Goal: Task Accomplishment & Management: Manage account settings

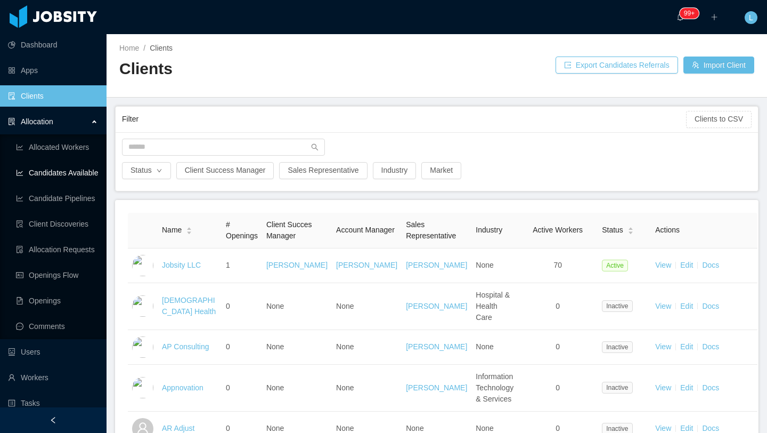
scroll to position [4, 0]
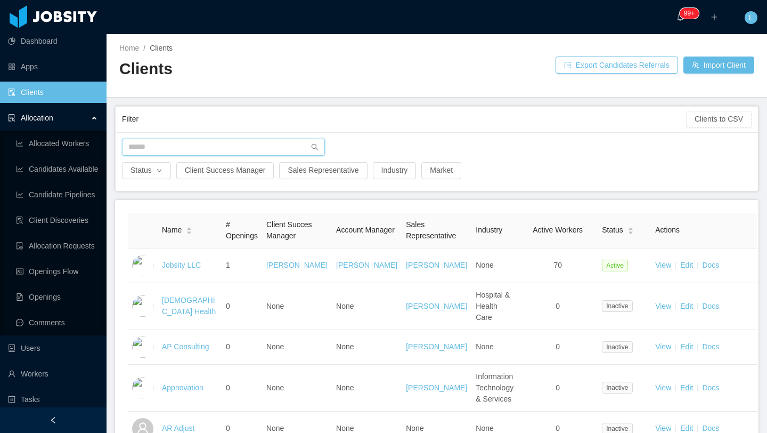
click at [222, 141] on input "text" at bounding box center [223, 147] width 203 height 17
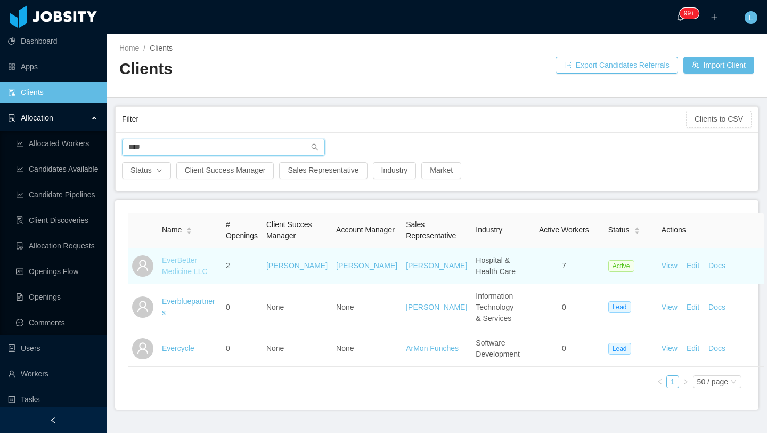
type input "****"
click at [184, 275] on link "EverBetter Medicine LLC" at bounding box center [185, 266] width 46 height 20
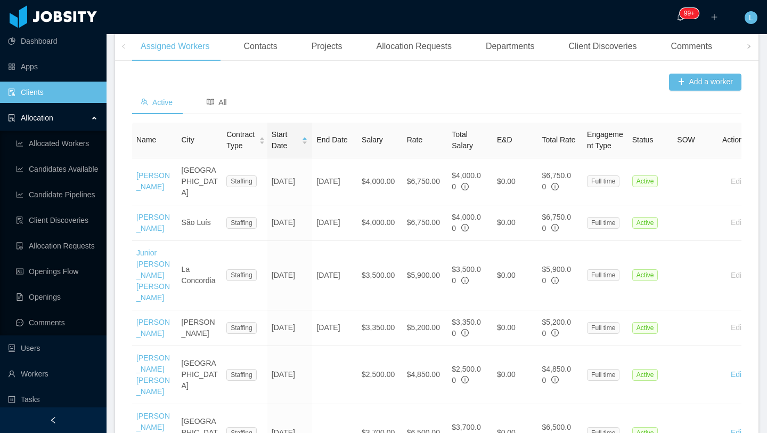
scroll to position [330, 0]
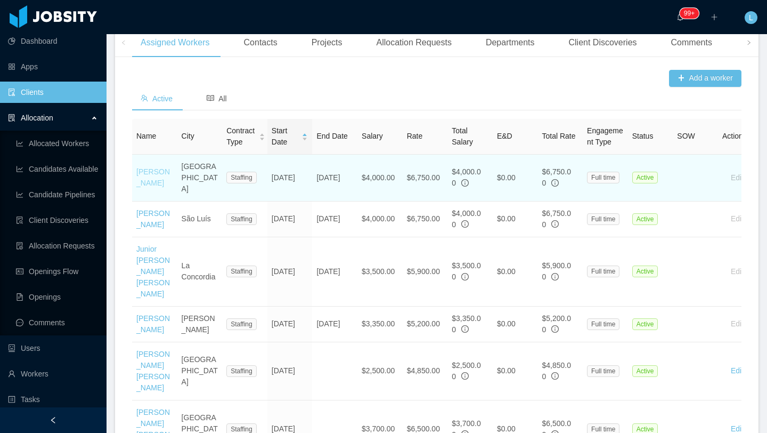
click at [147, 181] on link "[PERSON_NAME]" at bounding box center [153, 177] width 34 height 20
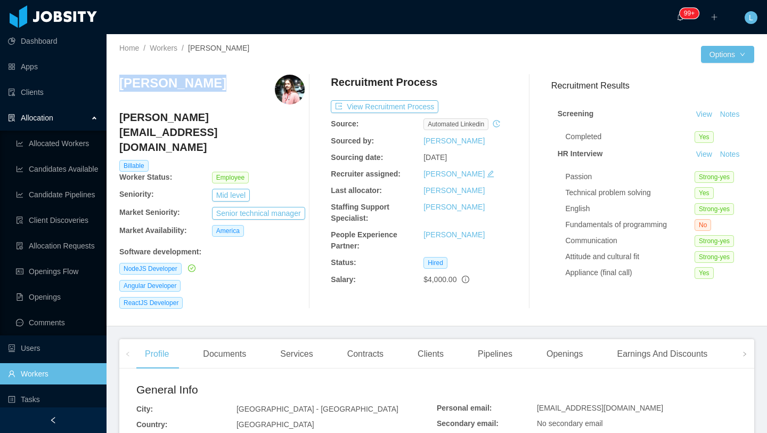
drag, startPoint x: 201, startPoint y: 86, endPoint x: 123, endPoint y: 86, distance: 78.3
click at [123, 86] on div "[PERSON_NAME]" at bounding box center [211, 90] width 185 height 30
copy h3 "[PERSON_NAME]"
drag, startPoint x: 179, startPoint y: 239, endPoint x: 124, endPoint y: 237, distance: 54.9
click at [124, 263] on span "NodeJS Developer" at bounding box center [150, 269] width 62 height 12
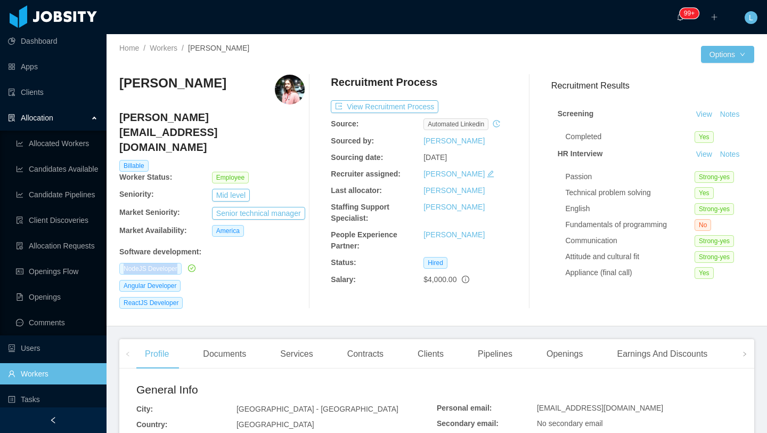
copy span "NodeJS Developer"
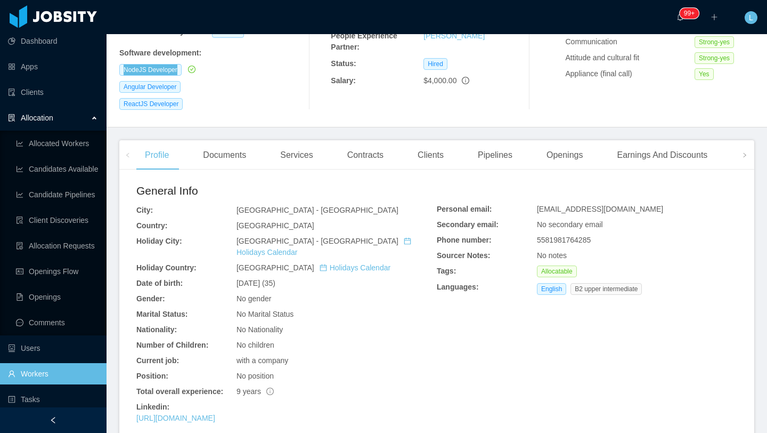
scroll to position [206, 0]
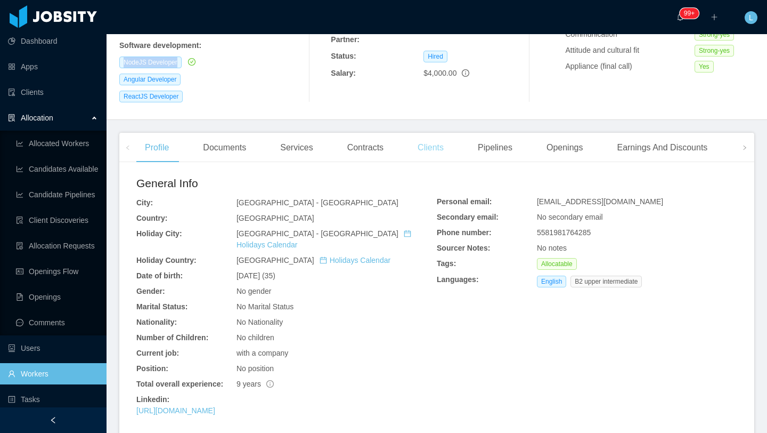
click at [437, 133] on div "Clients" at bounding box center [430, 148] width 43 height 30
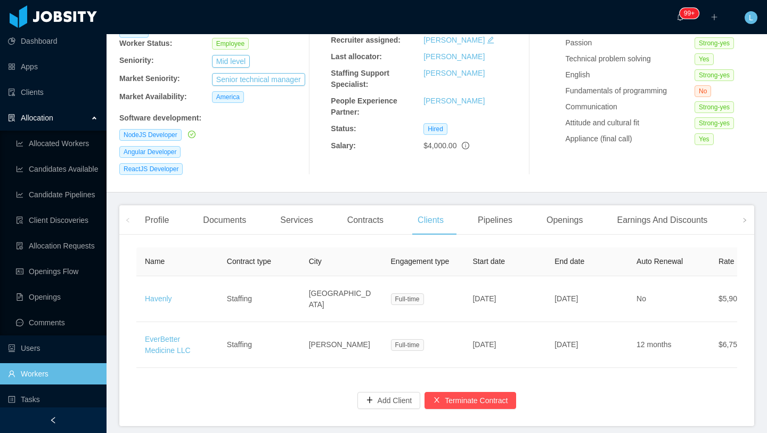
scroll to position [153, 0]
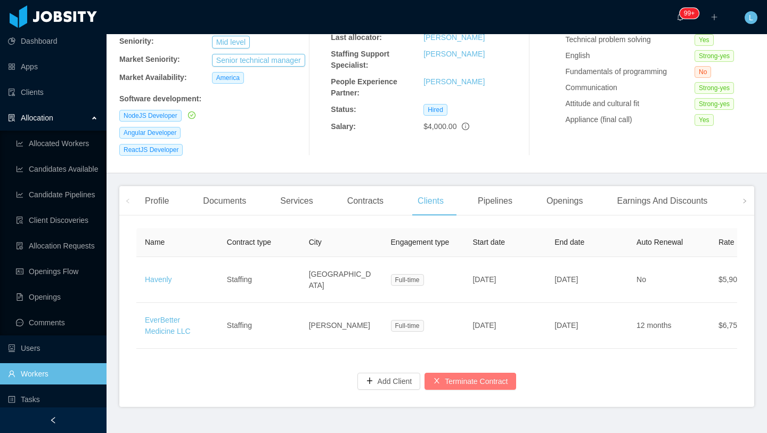
click at [458, 372] on button "Terminate Contract" at bounding box center [471, 380] width 92 height 17
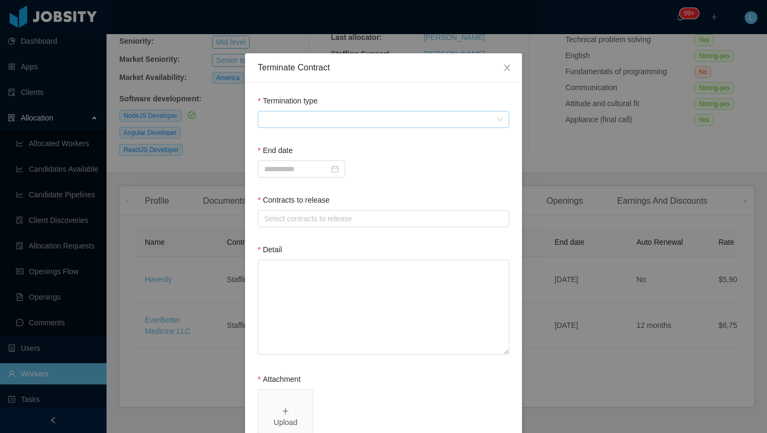
click at [305, 120] on span at bounding box center [380, 119] width 232 height 16
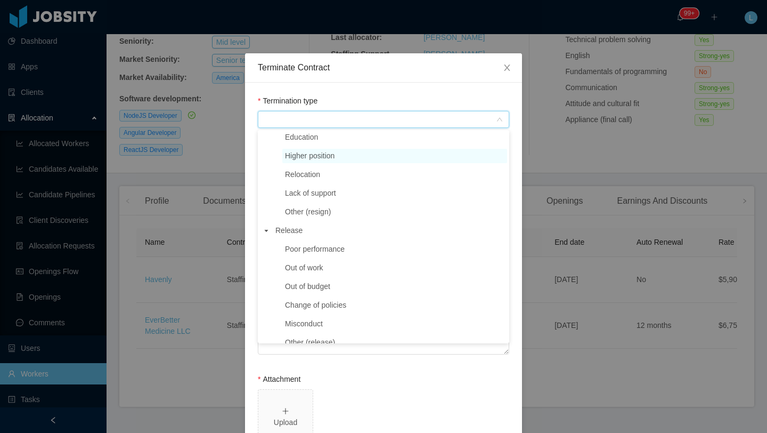
scroll to position [109, 0]
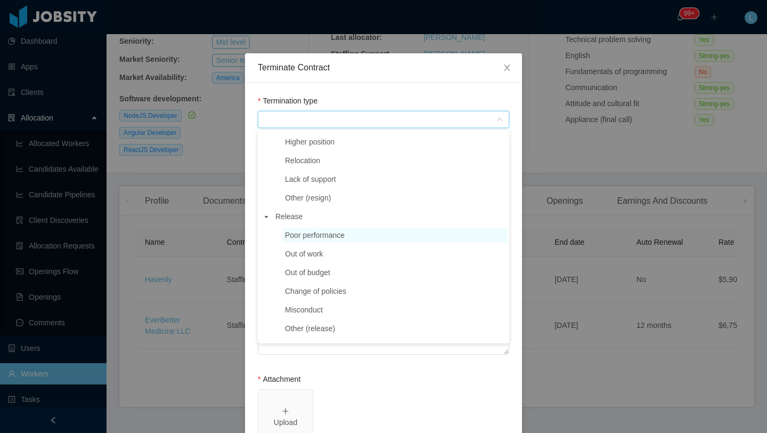
click at [316, 233] on span "Poor performance" at bounding box center [315, 235] width 60 height 9
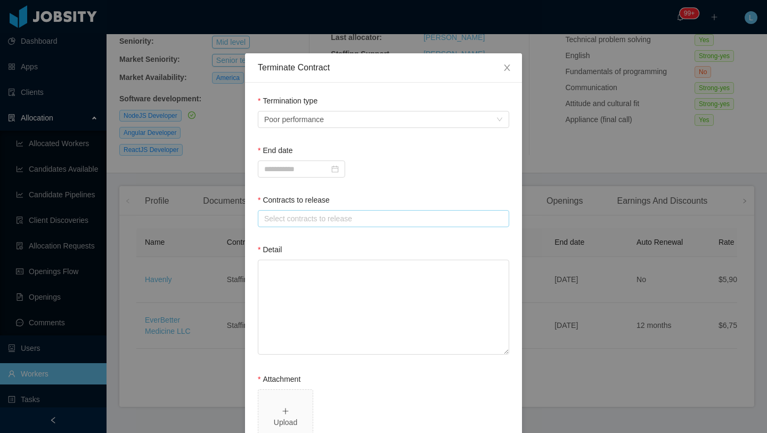
click at [320, 219] on div "Select contracts to release" at bounding box center [381, 218] width 234 height 11
click at [320, 242] on li "EverBetter Medicine LLC" at bounding box center [383, 239] width 251 height 17
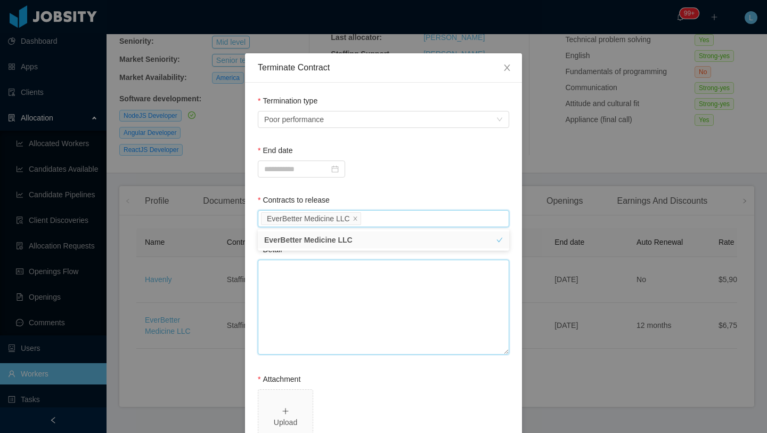
click at [321, 291] on textarea "Detail" at bounding box center [383, 306] width 251 height 95
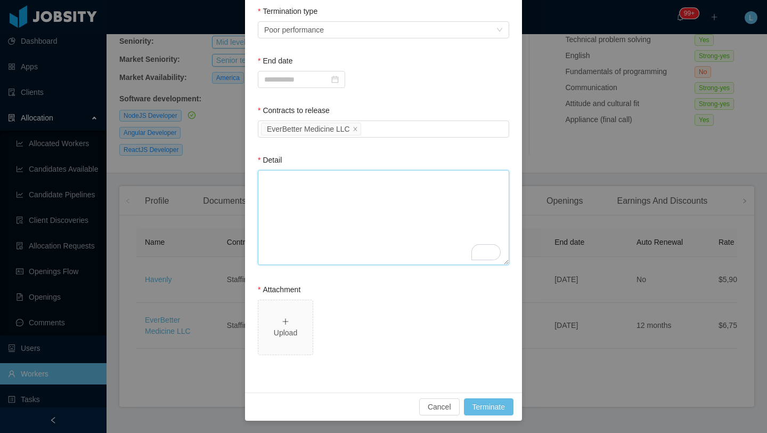
paste textarea "**********"
type textarea "**********"
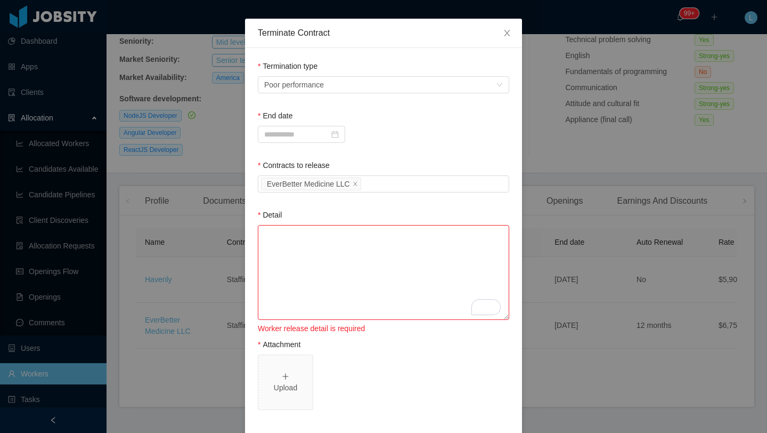
scroll to position [15, 0]
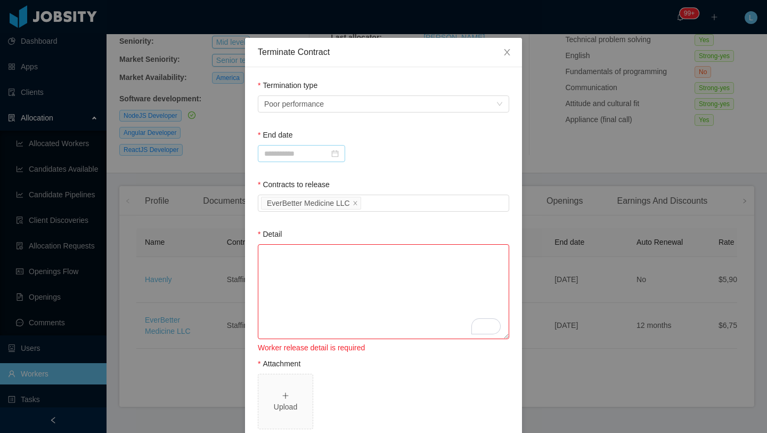
click at [339, 154] on icon "icon: calendar" at bounding box center [334, 153] width 7 height 7
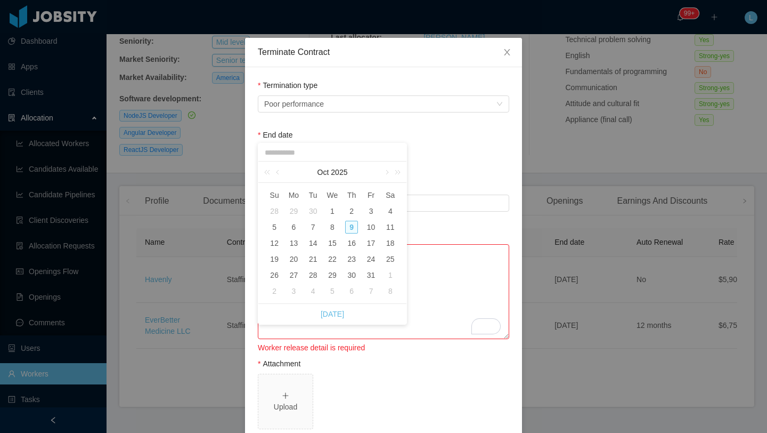
click at [374, 234] on td "10" at bounding box center [370, 227] width 19 height 16
type input "**********"
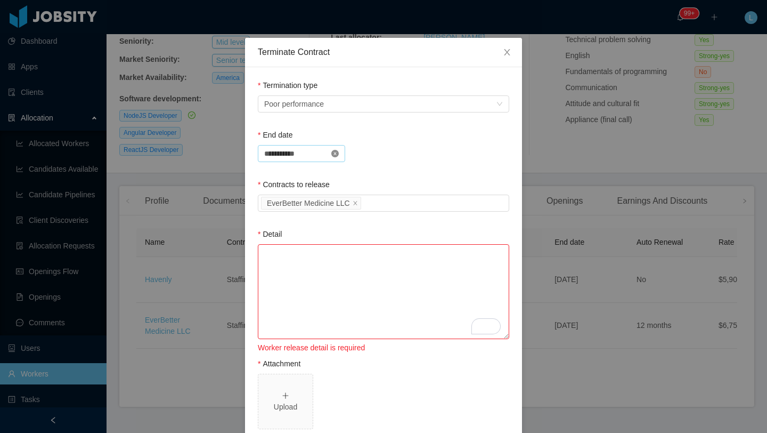
click at [339, 151] on icon "icon: close-circle" at bounding box center [334, 153] width 7 height 7
click at [320, 156] on input at bounding box center [301, 153] width 87 height 17
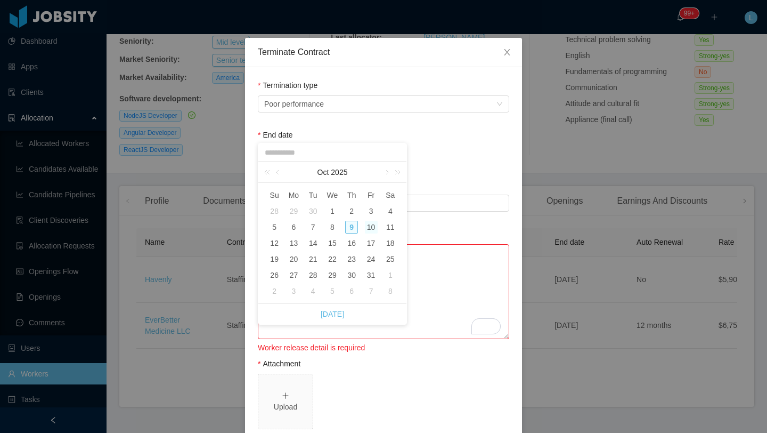
click at [372, 225] on div "10" at bounding box center [371, 227] width 13 height 13
type input "**********"
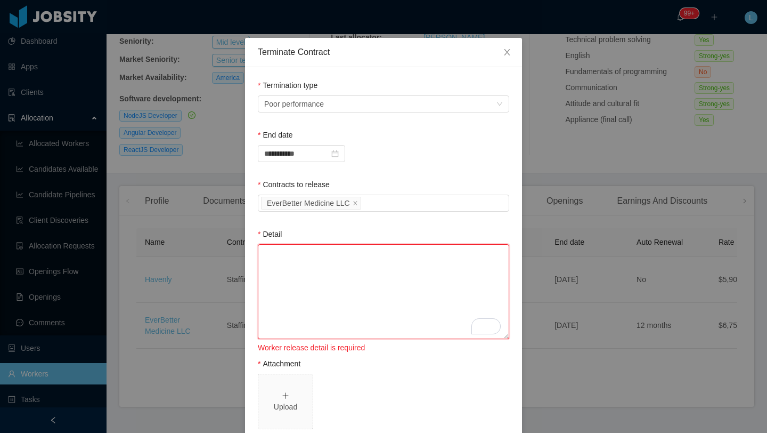
click at [359, 267] on textarea "Detail" at bounding box center [383, 291] width 251 height 95
paste textarea "**********"
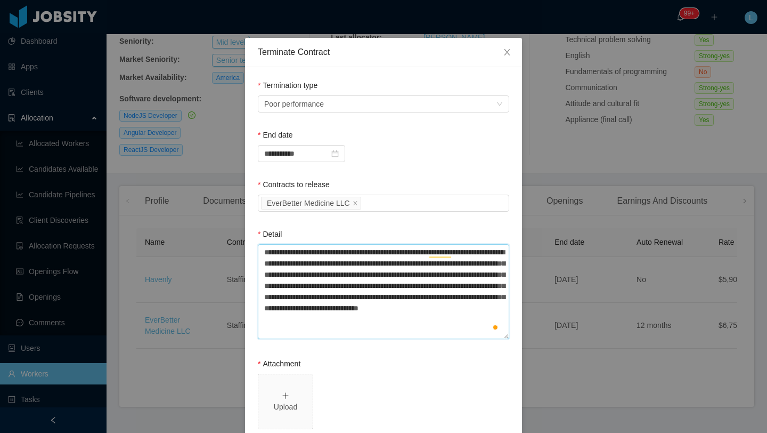
type textarea "**********"
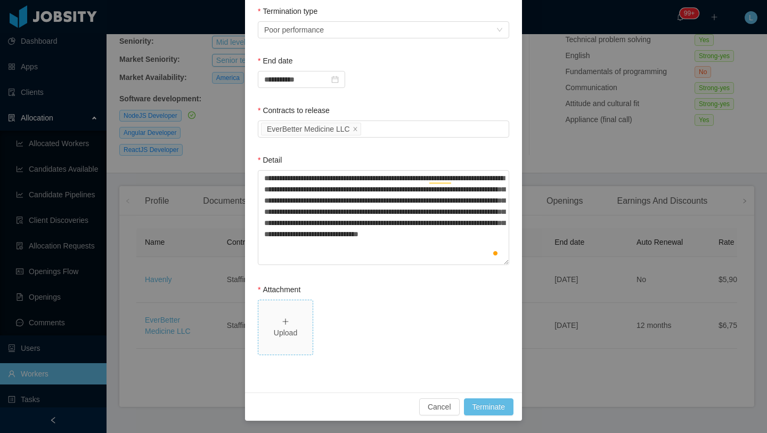
click at [296, 338] on span "Upload" at bounding box center [285, 327] width 54 height 54
click at [486, 407] on button "Terminate" at bounding box center [489, 406] width 50 height 17
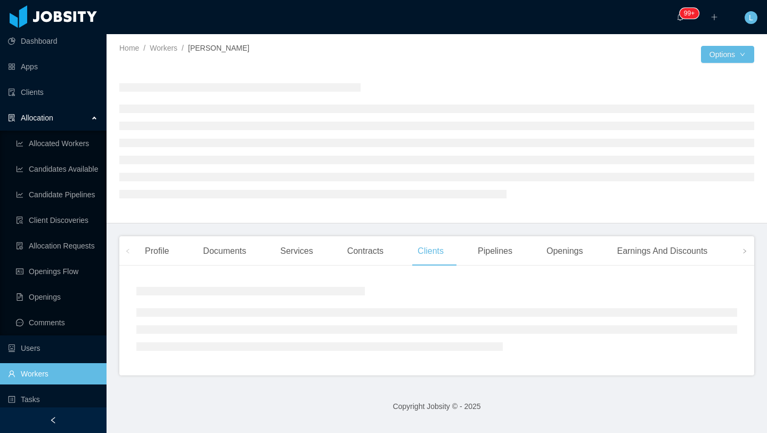
scroll to position [0, 0]
